Goal: Task Accomplishment & Management: Manage account settings

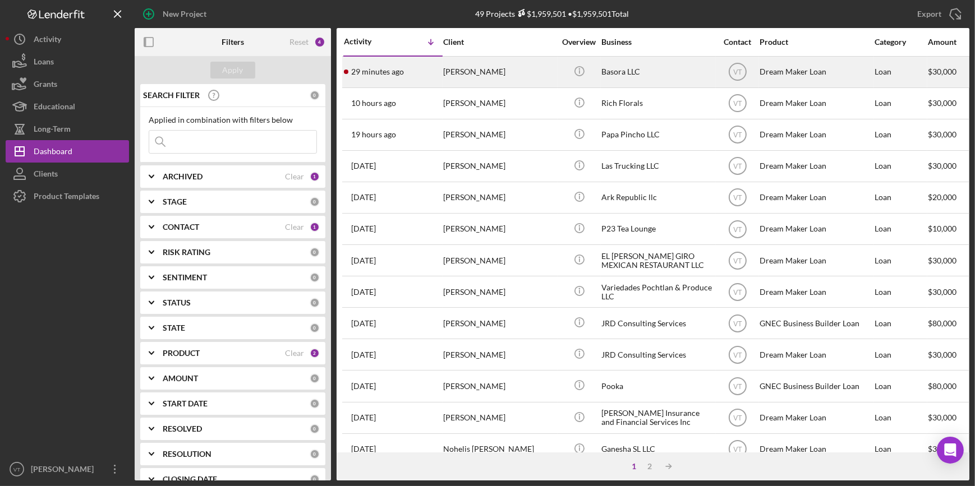
click at [408, 67] on div "29 minutes ago Jonatan Basora" at bounding box center [393, 72] width 98 height 30
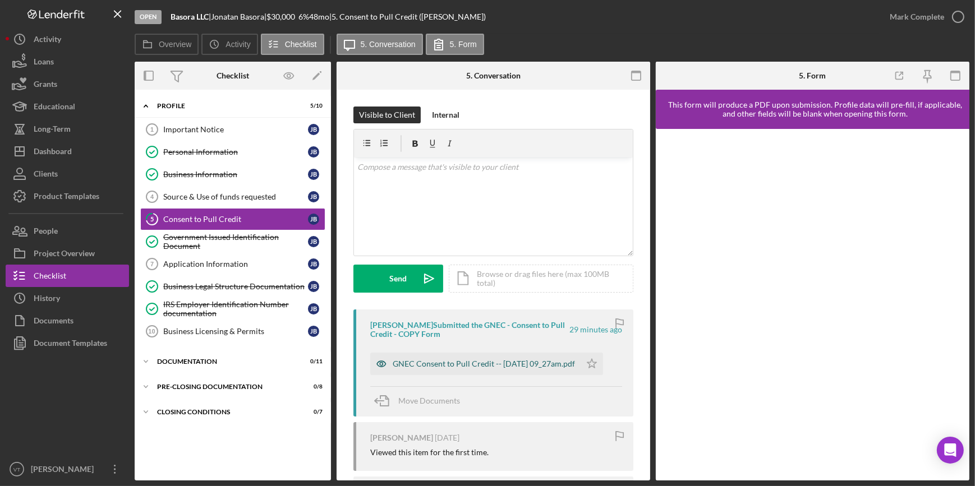
click at [426, 362] on div "GNEC Consent to Pull Credit -- [DATE] 09_27am.pdf" at bounding box center [484, 363] width 182 height 9
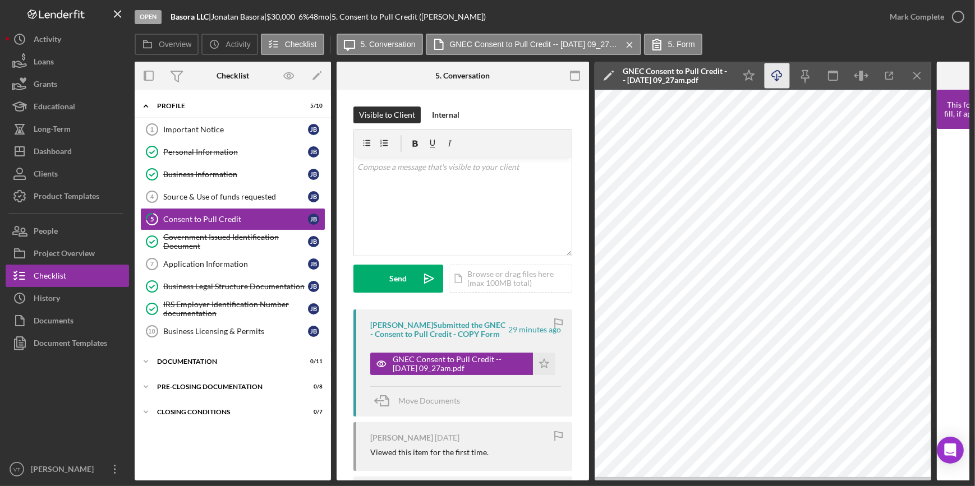
click at [772, 73] on icon "Icon/Download" at bounding box center [776, 75] width 25 height 25
click at [932, 16] on div "Mark Complete" at bounding box center [916, 17] width 54 height 22
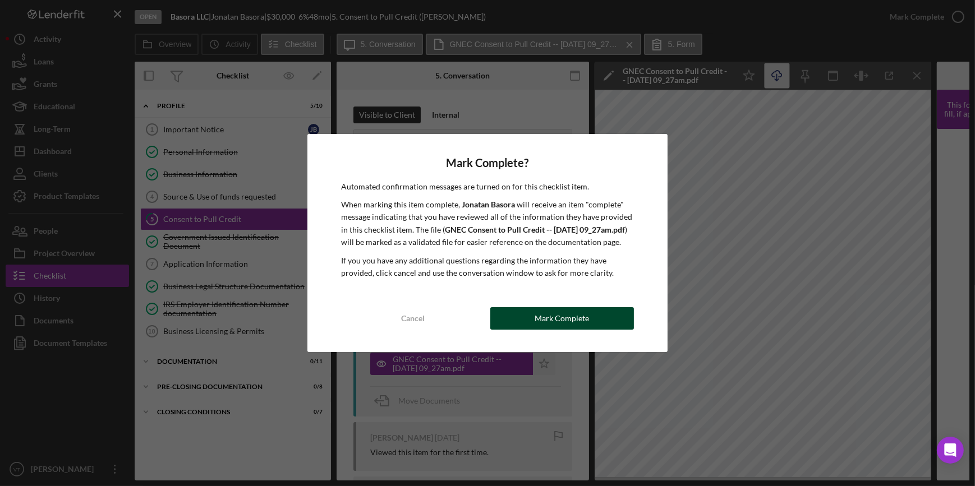
click at [566, 327] on div "Mark Complete" at bounding box center [561, 318] width 54 height 22
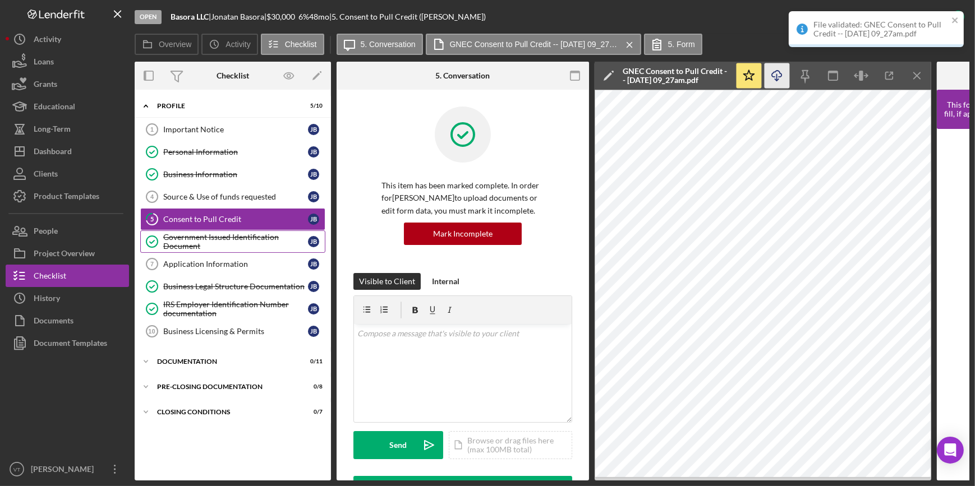
click at [245, 238] on div "Government Issued Identification Document" at bounding box center [235, 242] width 145 height 18
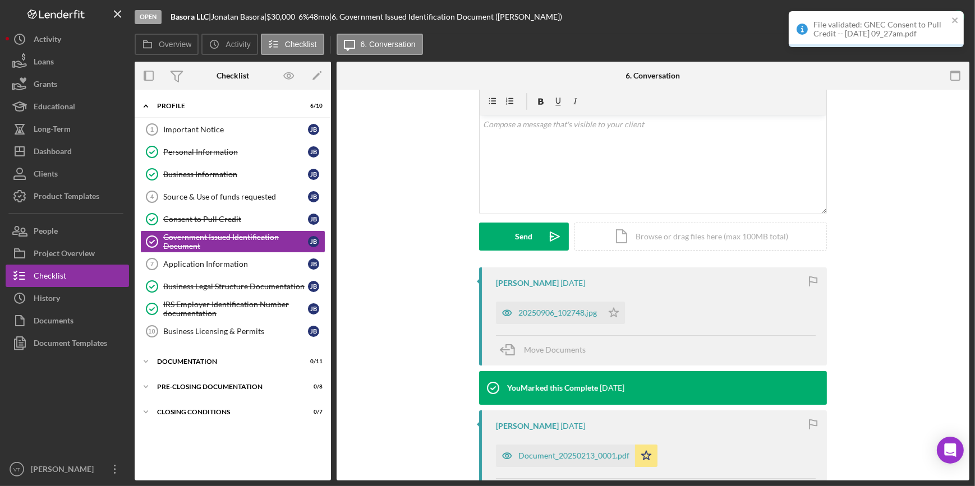
scroll to position [204, 0]
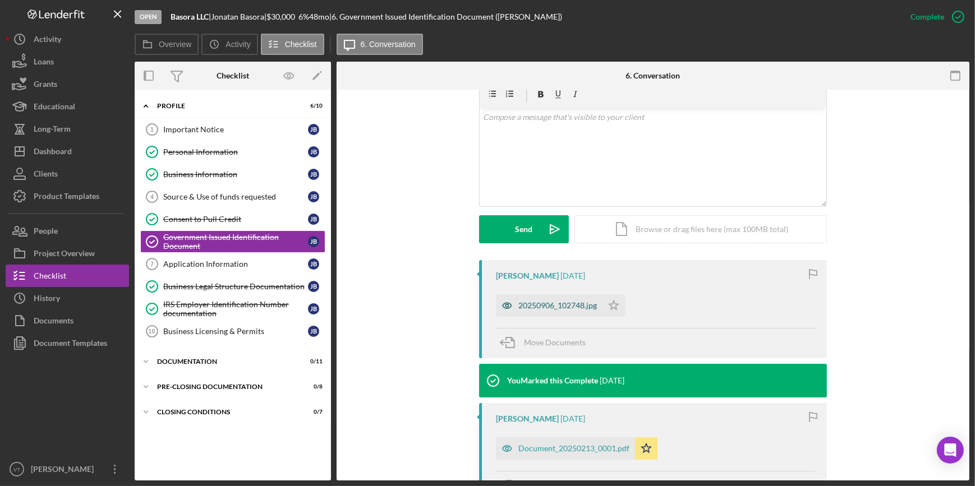
click at [560, 308] on div "20250906_102748.jpg" at bounding box center [557, 305] width 79 height 9
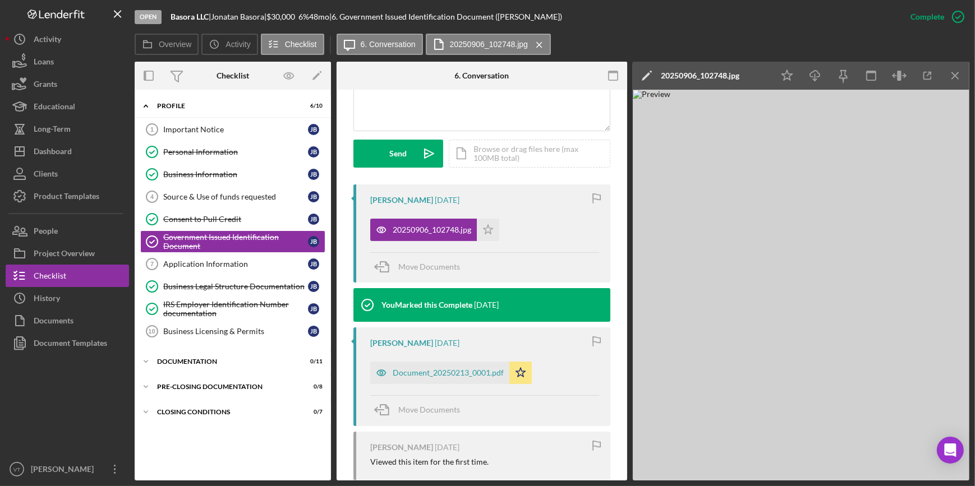
scroll to position [421, 0]
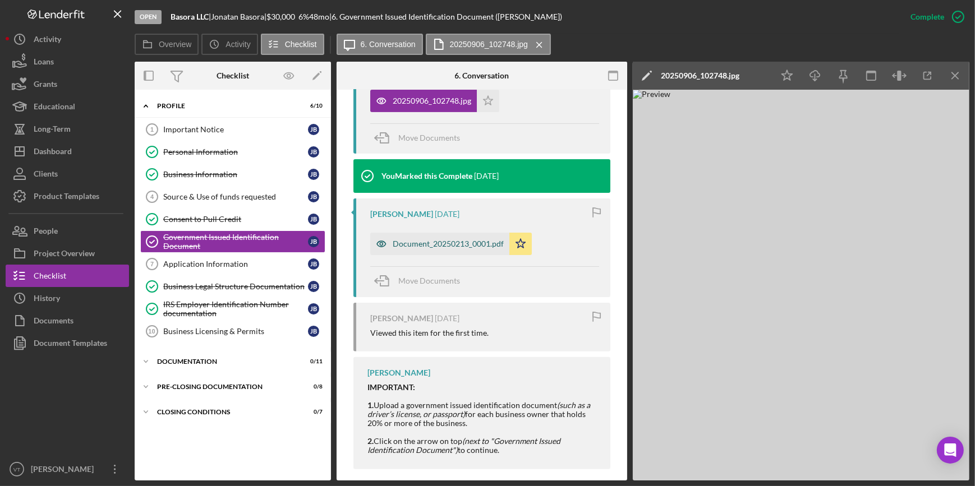
click at [461, 242] on div "Document_20250213_0001.pdf" at bounding box center [448, 243] width 111 height 9
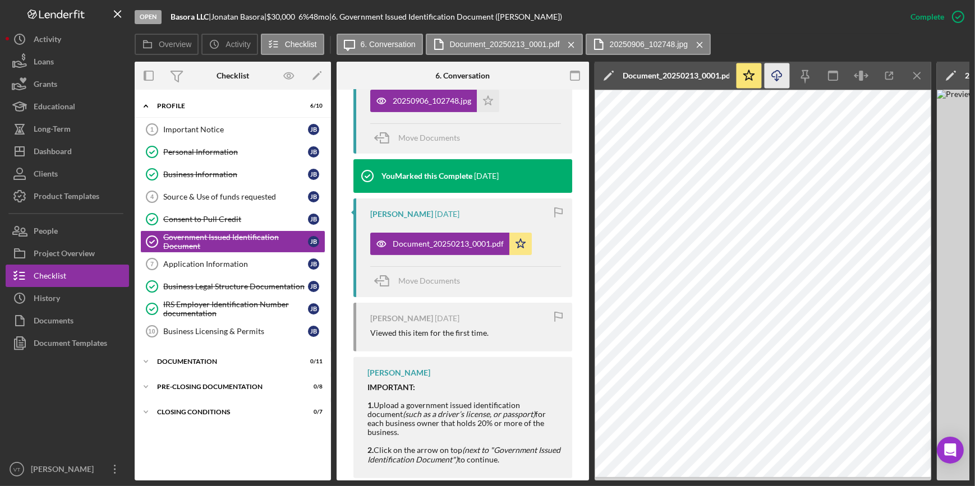
click at [774, 72] on icon "Icon/Download" at bounding box center [776, 75] width 25 height 25
click at [77, 155] on button "Icon/Dashboard Dashboard" at bounding box center [67, 151] width 123 height 22
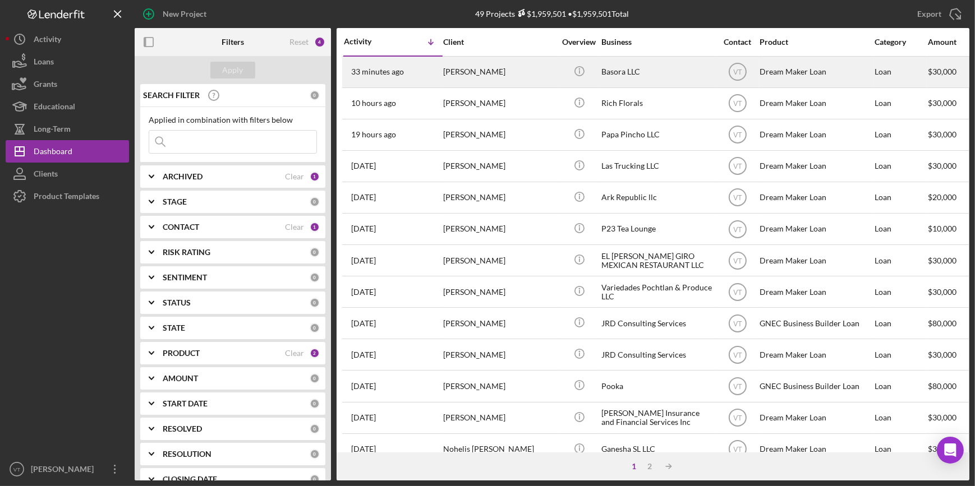
click at [431, 73] on div "[PERSON_NAME]" at bounding box center [499, 72] width 112 height 30
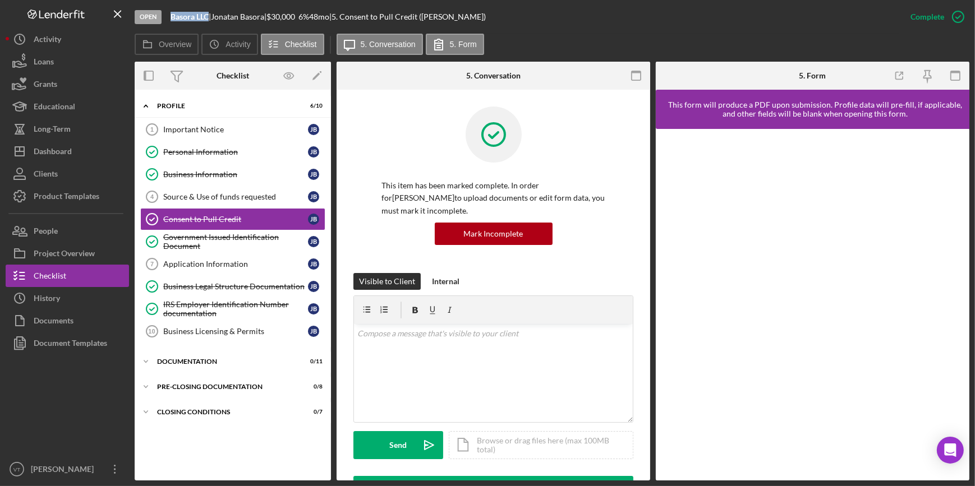
drag, startPoint x: 207, startPoint y: 15, endPoint x: 169, endPoint y: 16, distance: 38.1
click at [169, 16] on div "Open Basora LLC | [PERSON_NAME] | $30,000 $30,000 6 % 48 mo | 5. Consent to Pul…" at bounding box center [517, 17] width 764 height 34
copy b "Basora LLC"
